Goal: Task Accomplishment & Management: Manage account settings

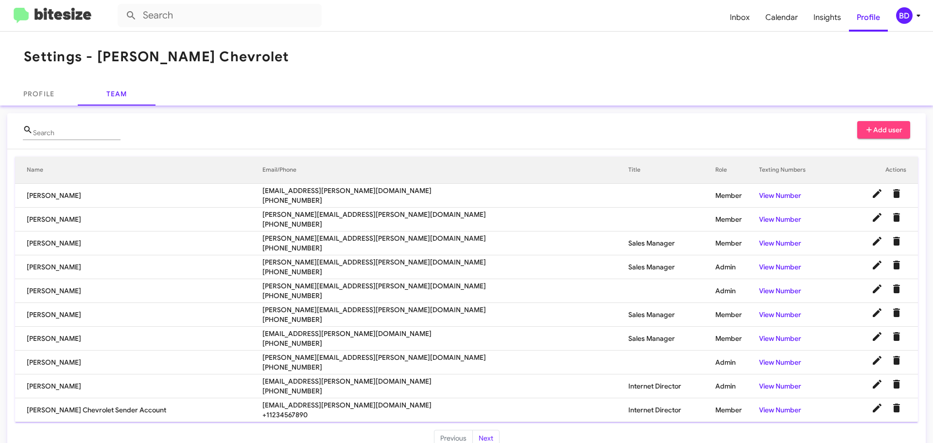
scroll to position [20, 0]
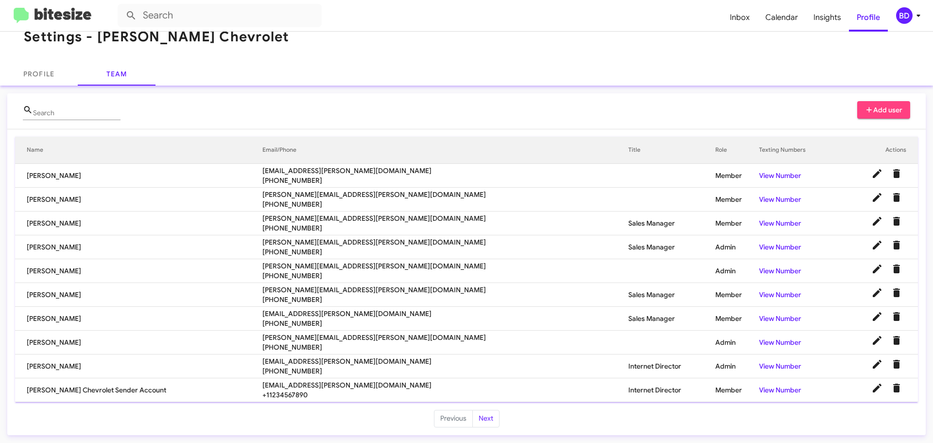
click at [365, 42] on mat-toolbar "Settings - [PERSON_NAME] Chevrolet" at bounding box center [466, 37] width 933 height 51
click at [480, 421] on button "Next" at bounding box center [485, 418] width 27 height 17
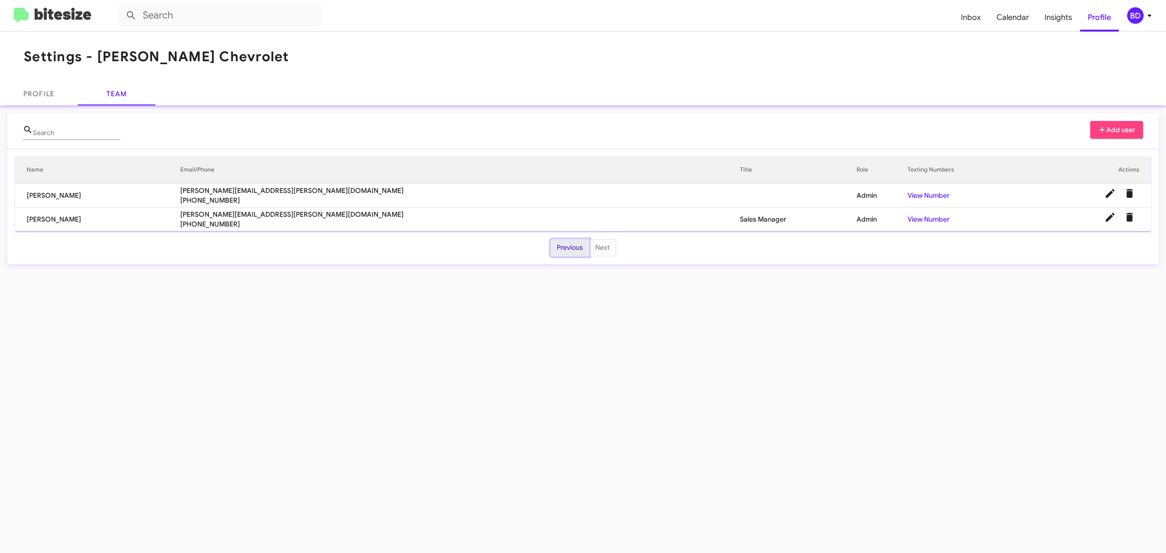
click at [558, 244] on button "Previous" at bounding box center [570, 247] width 39 height 17
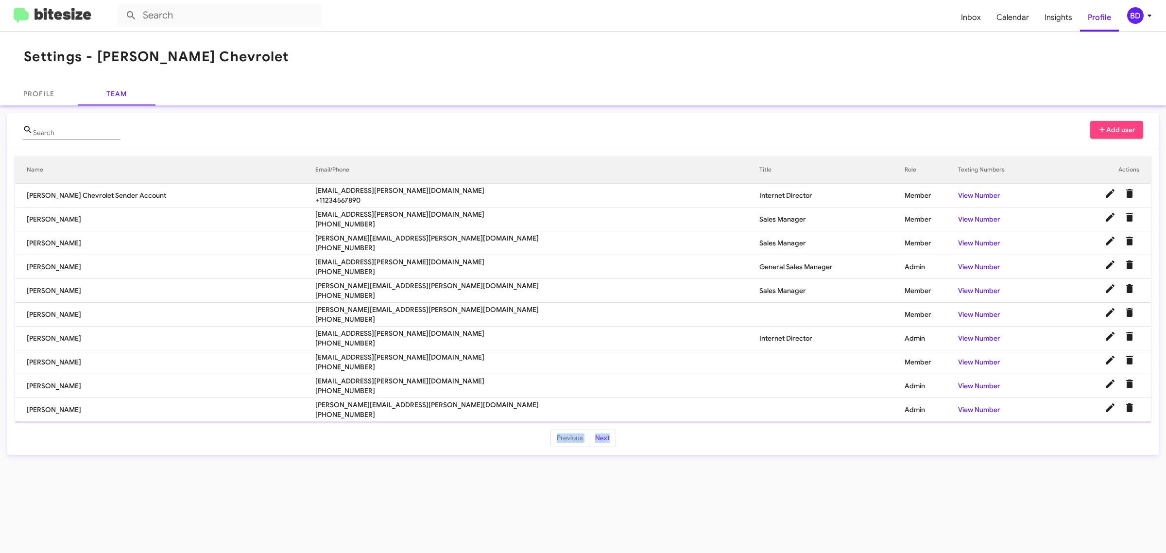
drag, startPoint x: 1163, startPoint y: 442, endPoint x: 366, endPoint y: 580, distance: 808.9
click at [366, 442] on html "Inbox Calendar Insights Profile BD Settings - [PERSON_NAME] Chevrolet Profile T…" at bounding box center [583, 276] width 1166 height 553
click at [841, 442] on div "Settings - [PERSON_NAME] Chevrolet Profile Team Search Add user Name Email/Phon…" at bounding box center [583, 293] width 1166 height 522
click at [603, 442] on button "Next" at bounding box center [602, 438] width 27 height 17
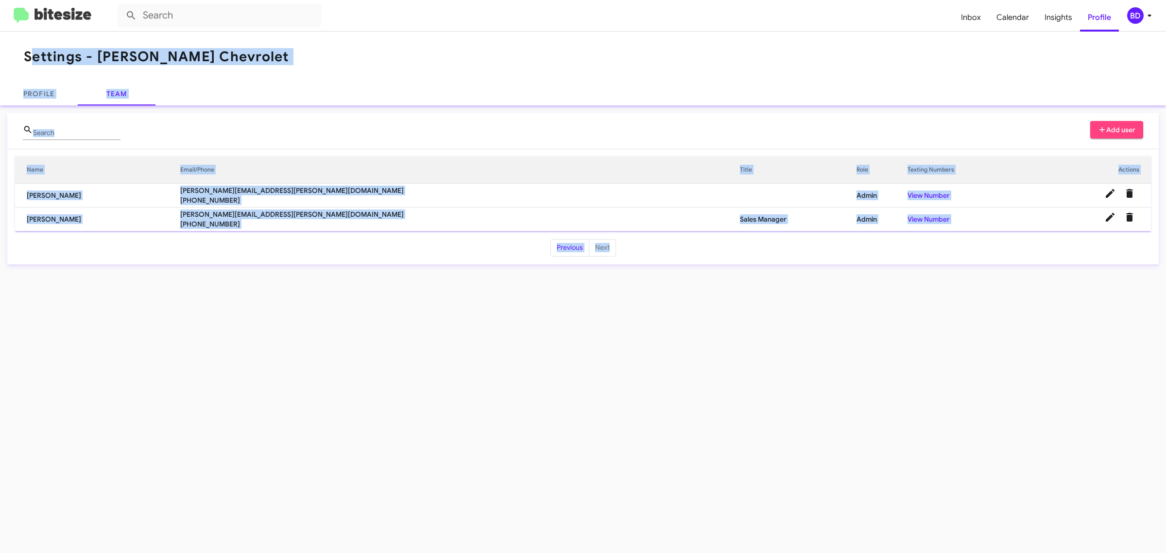
drag, startPoint x: 1166, startPoint y: 295, endPoint x: 16, endPoint y: 69, distance: 1171.6
click at [16, 69] on div "Settings - [PERSON_NAME] Chevrolet Profile Team Search Add user Name Email/Phon…" at bounding box center [583, 293] width 1166 height 522
copy app-settings "Settings - [PERSON_NAME] Chevrolet Profile Team Search Add user Name Email/Phon…"
click at [370, 418] on div "Settings - [PERSON_NAME] Chevrolet Profile Team Search Add user Name Email/Phon…" at bounding box center [583, 293] width 1166 height 522
drag, startPoint x: 1166, startPoint y: 283, endPoint x: 0, endPoint y: 17, distance: 1195.5
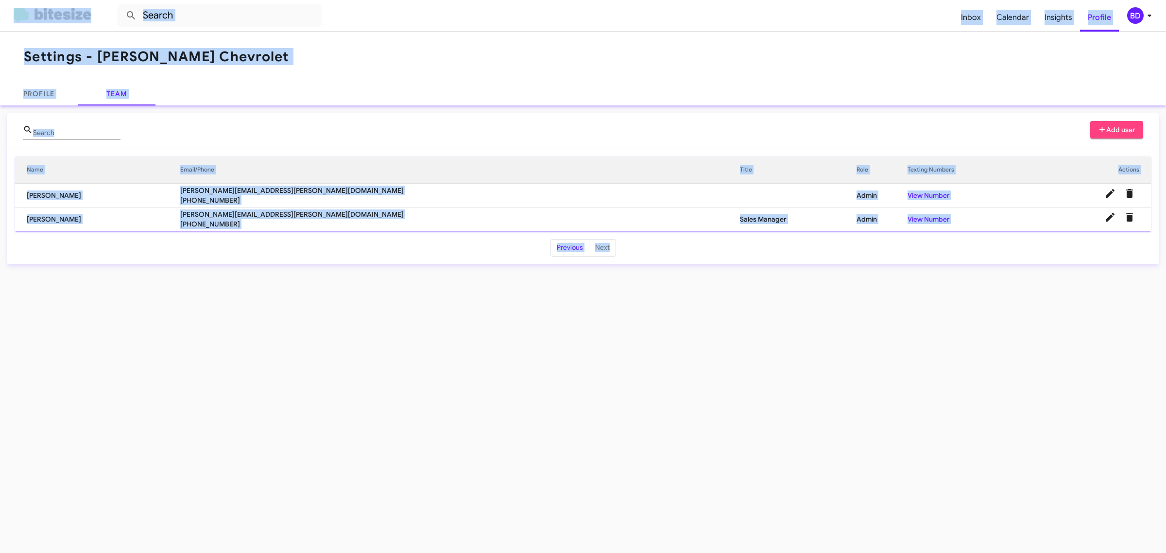
click at [0, 17] on div "Inbox Calendar Insights Profile BD Settings - [PERSON_NAME] Chevrolet Profile T…" at bounding box center [583, 276] width 1166 height 553
copy div "Inbox Calendar Insights Profile BD Settings - [PERSON_NAME] Chevrolet Profile T…"
click at [802, 385] on div "Settings - [PERSON_NAME] Chevrolet Profile Team Search Add user Name Email/Phon…" at bounding box center [583, 293] width 1166 height 522
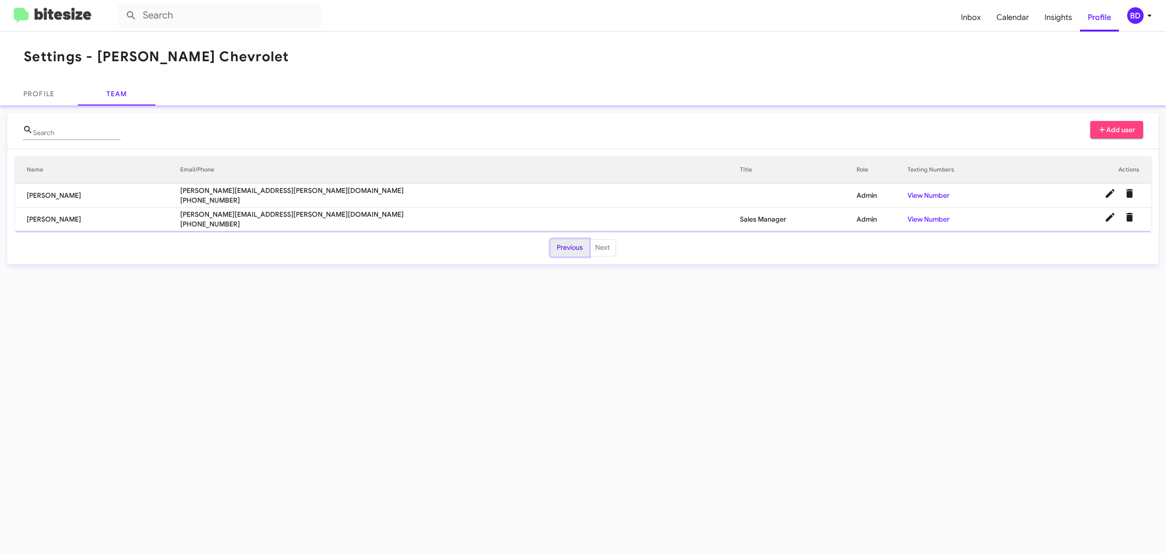
click at [569, 247] on button "Previous" at bounding box center [570, 247] width 39 height 17
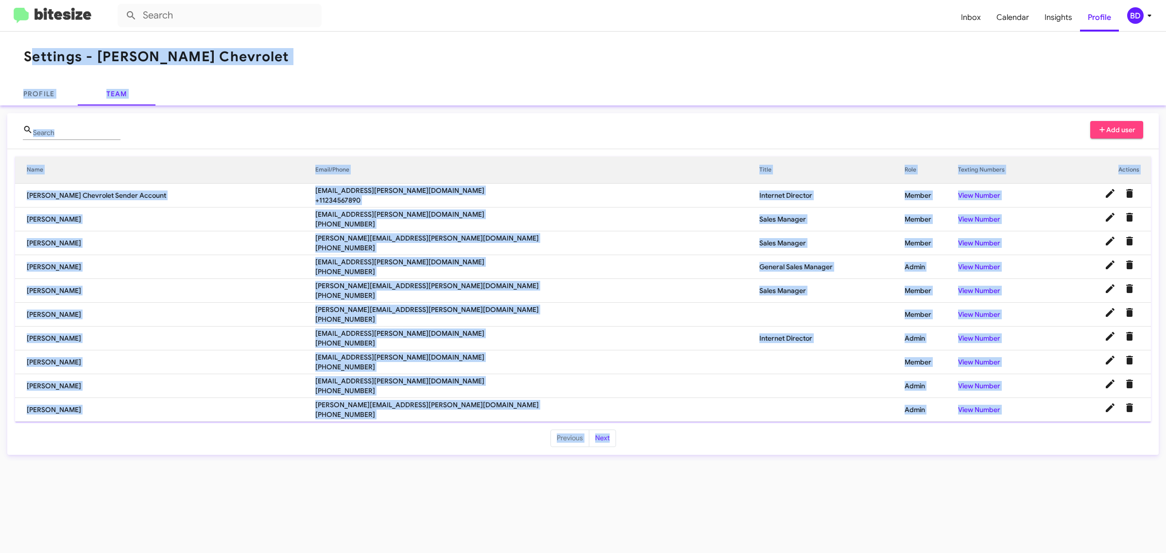
drag, startPoint x: 1165, startPoint y: 467, endPoint x: 0, endPoint y: 47, distance: 1238.2
click at [0, 47] on div "Settings - [PERSON_NAME] Chevrolet Profile Team Search Add user Name Email/Phon…" at bounding box center [583, 293] width 1166 height 522
copy app-settings "Settings - [PERSON_NAME] Chevrolet Profile Team Search Add user Name Email/Phon…"
click at [760, 348] on td "Internet Director" at bounding box center [833, 339] width 146 height 24
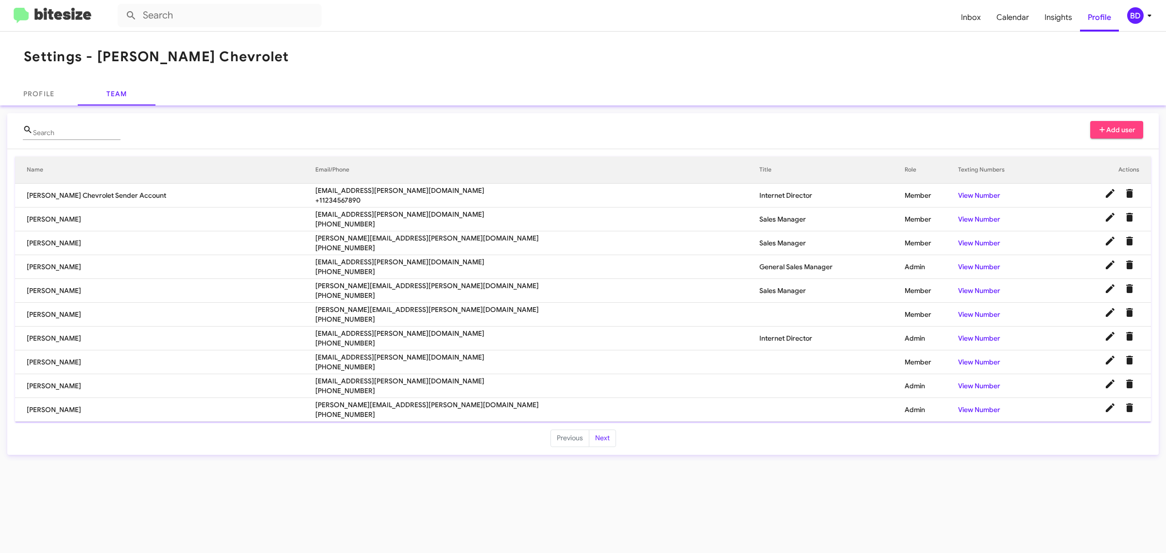
click at [933, 125] on span "Add user" at bounding box center [1117, 129] width 38 height 17
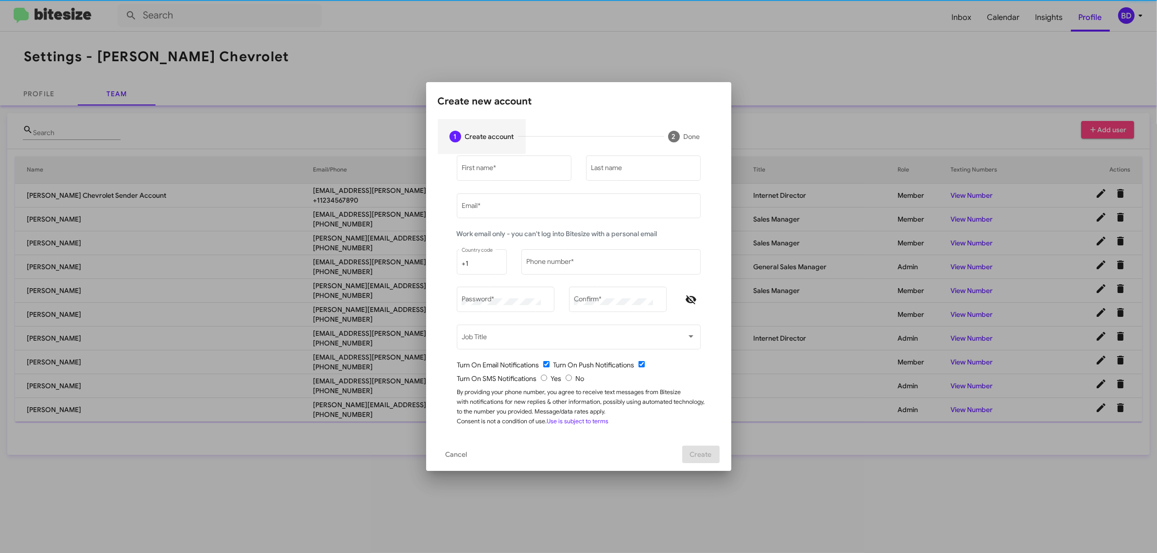
type input "[EMAIL_ADDRESS][PERSON_NAME][DOMAIN_NAME]"
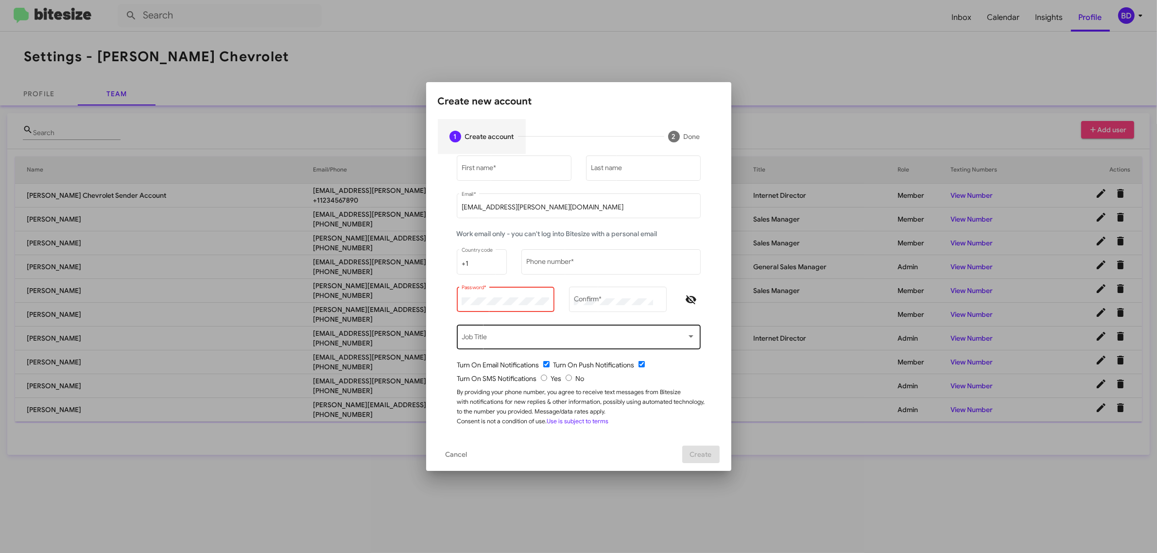
click at [560, 337] on span at bounding box center [574, 339] width 225 height 8
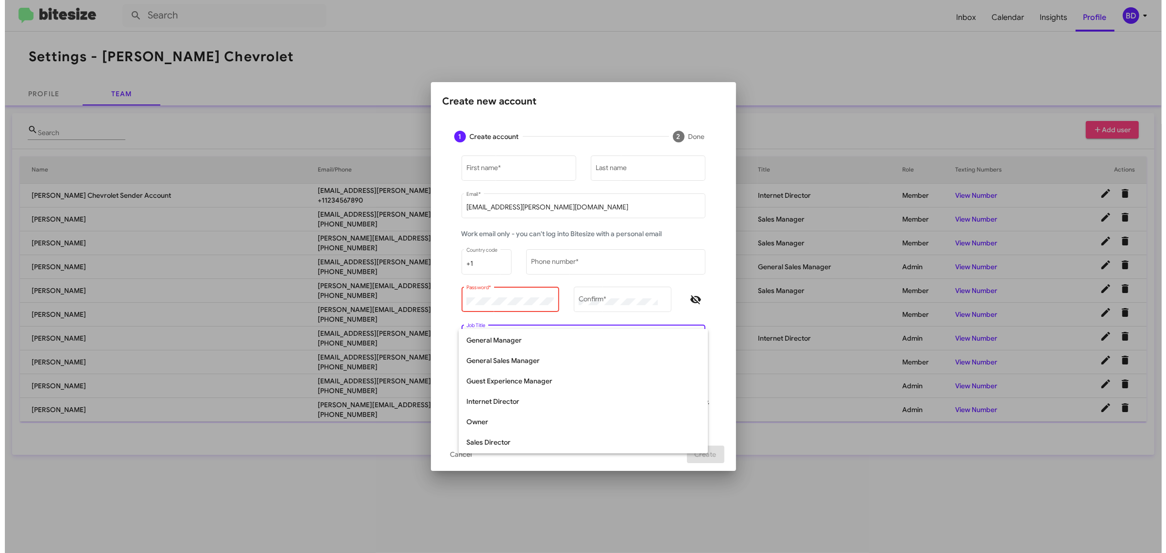
scroll to position [182, 0]
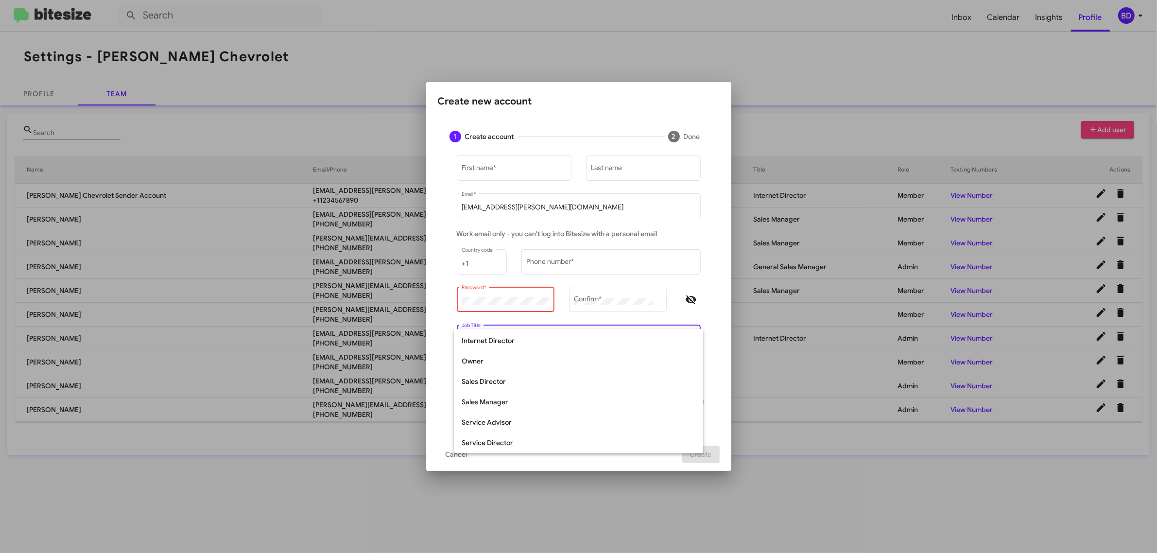
click at [615, 442] on div at bounding box center [578, 276] width 1157 height 553
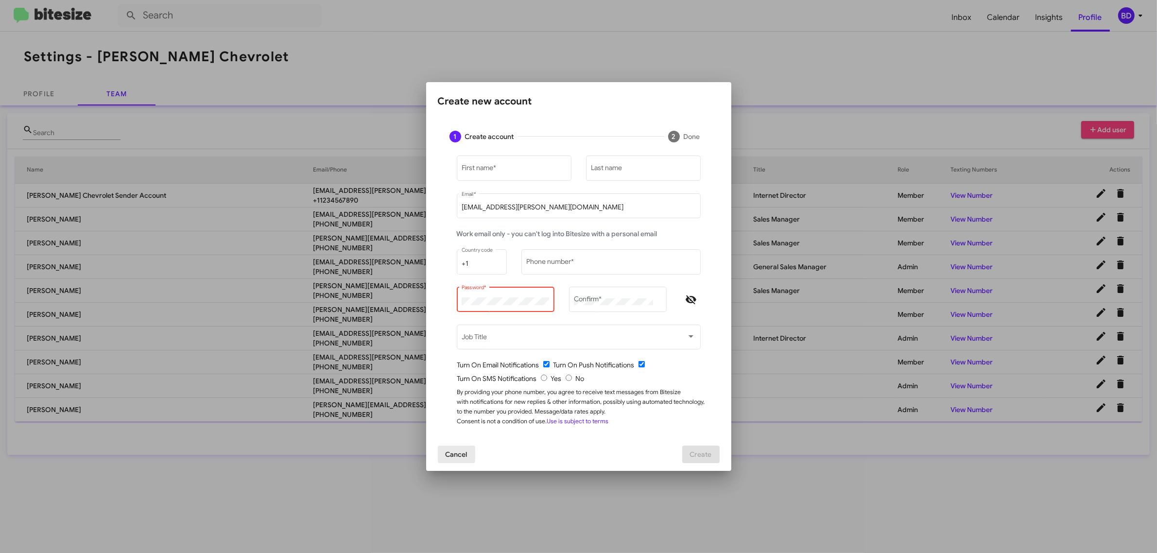
click at [453, 442] on span "Cancel" at bounding box center [457, 454] width 22 height 17
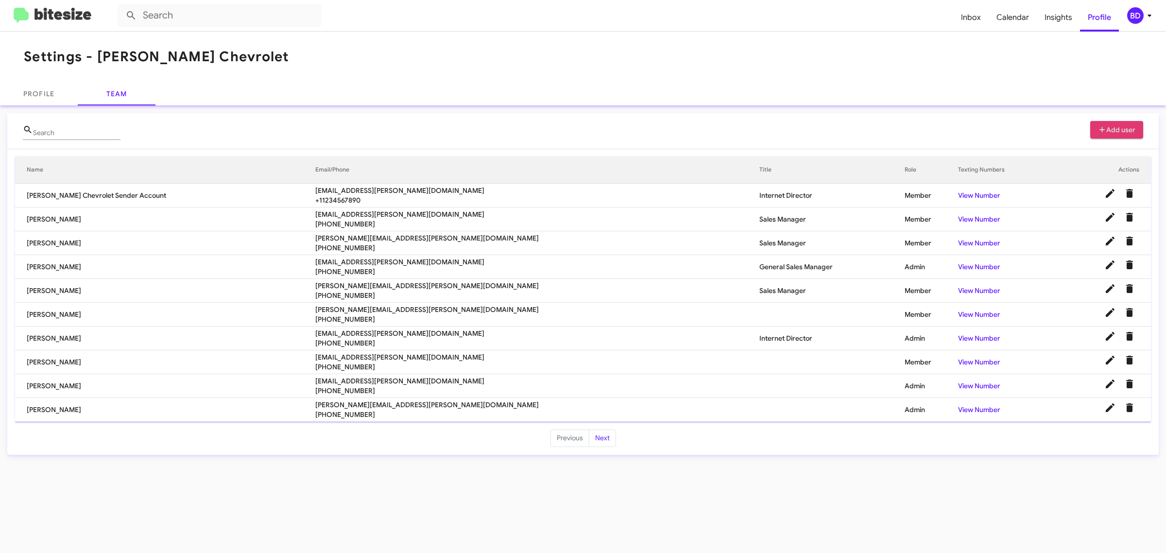
click at [760, 224] on td "Sales Manager" at bounding box center [833, 220] width 146 height 24
click at [760, 315] on td at bounding box center [833, 315] width 146 height 24
click at [760, 312] on td at bounding box center [833, 315] width 146 height 24
click at [90, 442] on div "Settings - [PERSON_NAME] Chevrolet Profile Team Search Add user Name Email/Phon…" at bounding box center [583, 293] width 1166 height 522
click at [601, 441] on button "Next" at bounding box center [602, 438] width 27 height 17
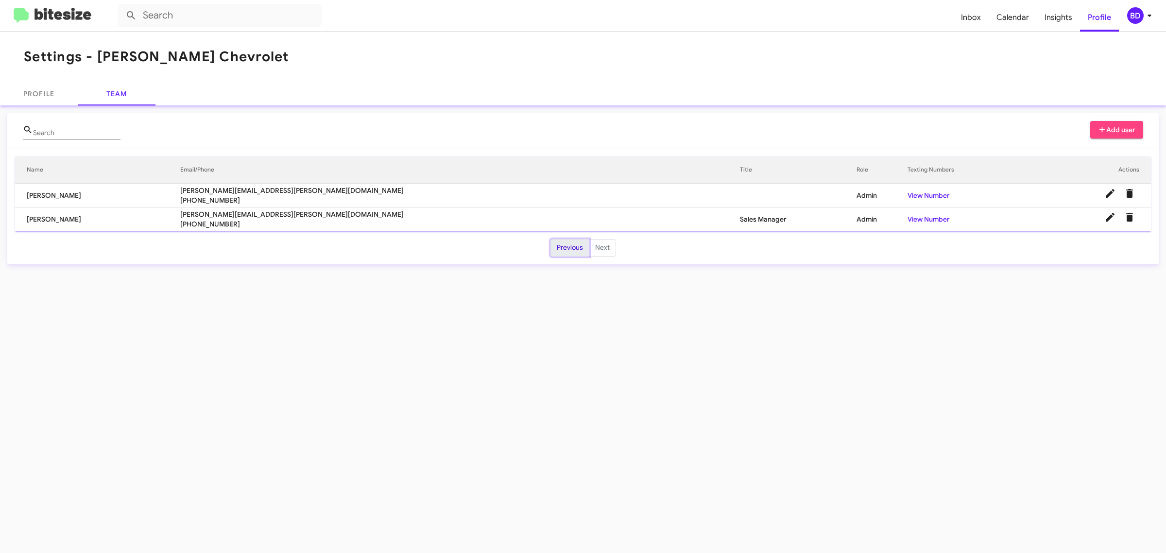
click at [569, 250] on button "Previous" at bounding box center [570, 247] width 39 height 17
